Goal: Navigation & Orientation: Find specific page/section

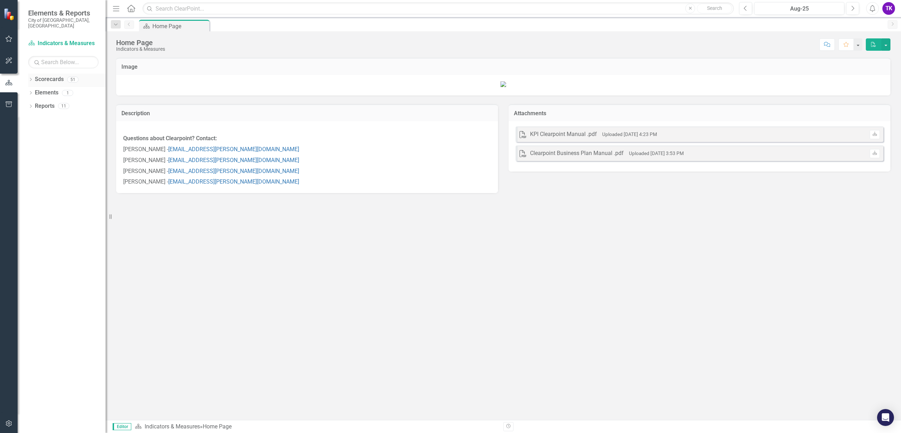
click at [31, 77] on div "Dropdown" at bounding box center [30, 80] width 5 height 6
click at [34, 117] on icon "Dropdown" at bounding box center [34, 119] width 5 height 4
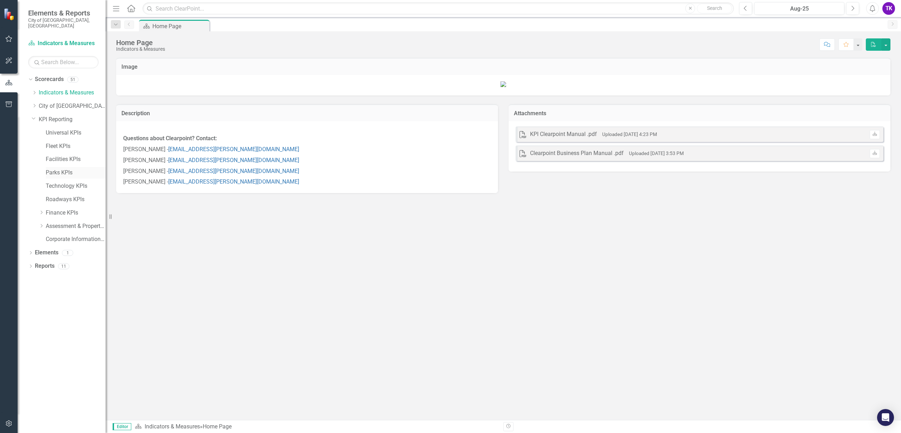
click at [57, 169] on link "Parks KPIs" at bounding box center [76, 173] width 60 height 8
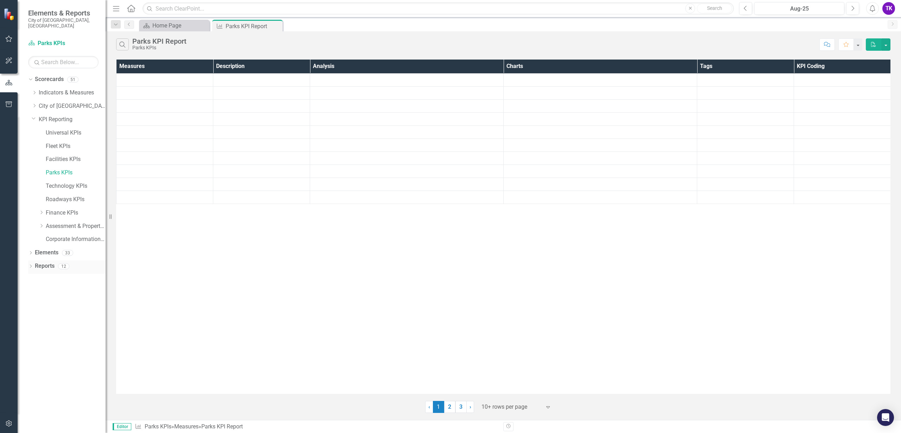
click at [30, 265] on icon "Dropdown" at bounding box center [30, 267] width 5 height 4
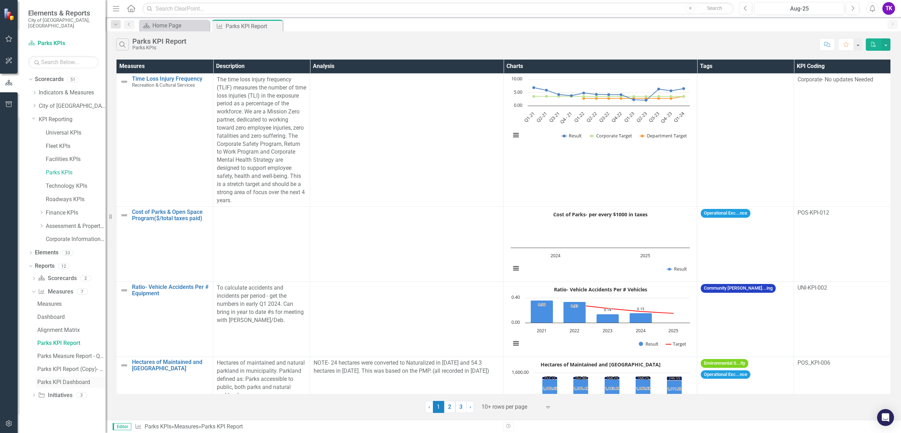
click at [51, 379] on div "Parks KPI Dashboard" at bounding box center [71, 382] width 68 height 6
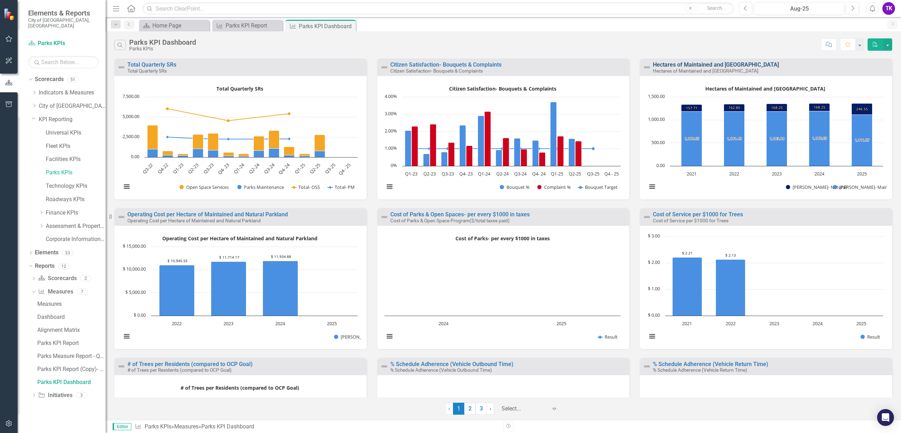
click at [733, 65] on link "Hectares of Maintained and [GEOGRAPHIC_DATA]" at bounding box center [716, 64] width 126 height 7
